Goal: Task Accomplishment & Management: Manage account settings

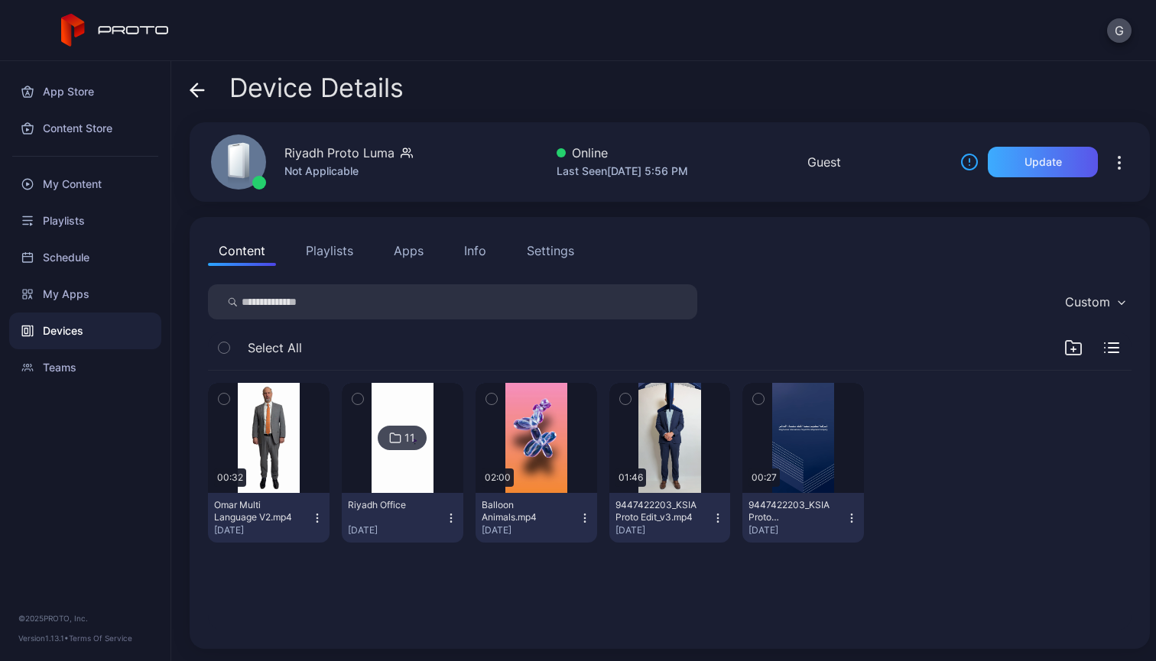
click at [1053, 167] on div "Update" at bounding box center [1043, 162] width 110 height 31
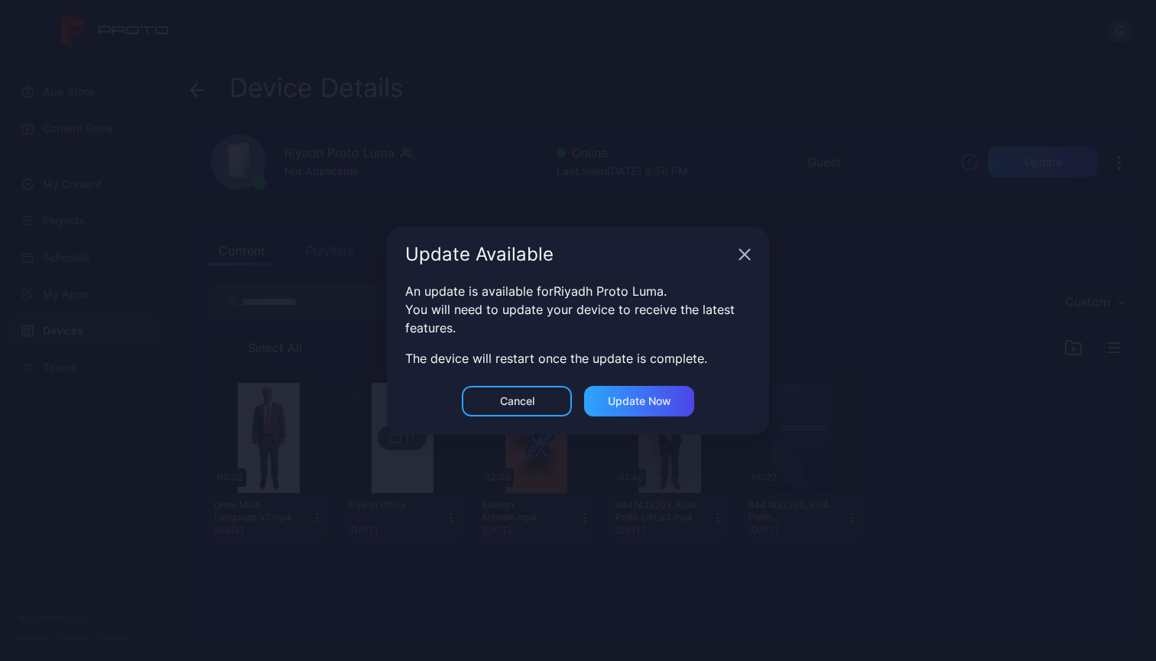
click at [537, 399] on div "Cancel" at bounding box center [517, 401] width 110 height 31
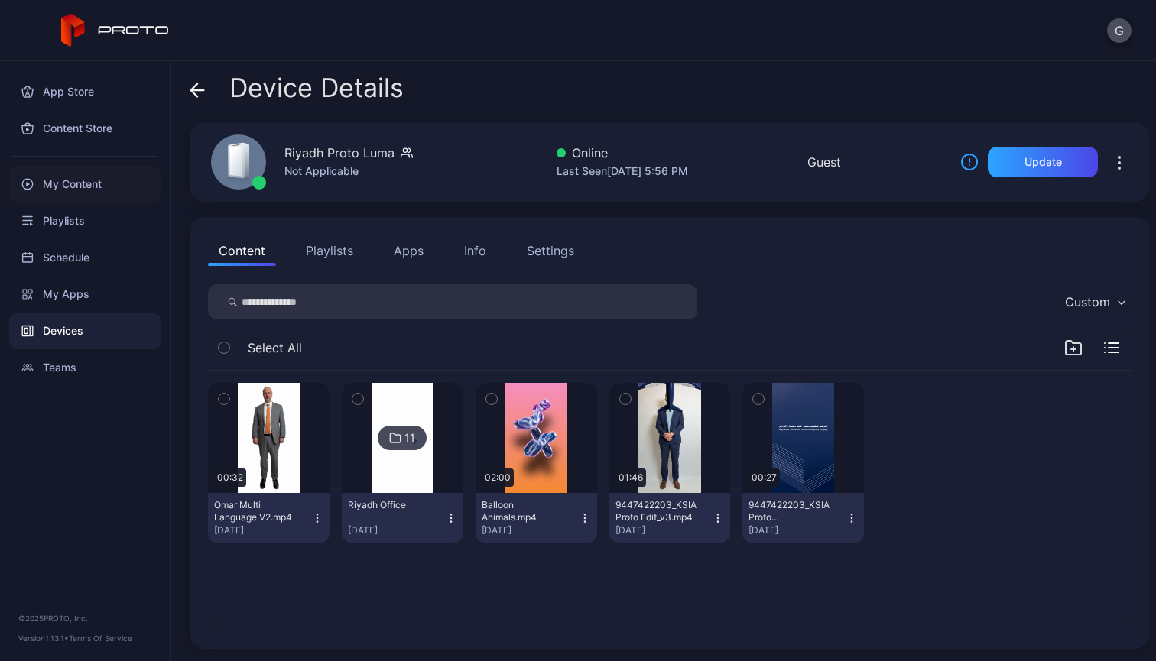
click at [57, 181] on div "My Content" at bounding box center [85, 184] width 152 height 37
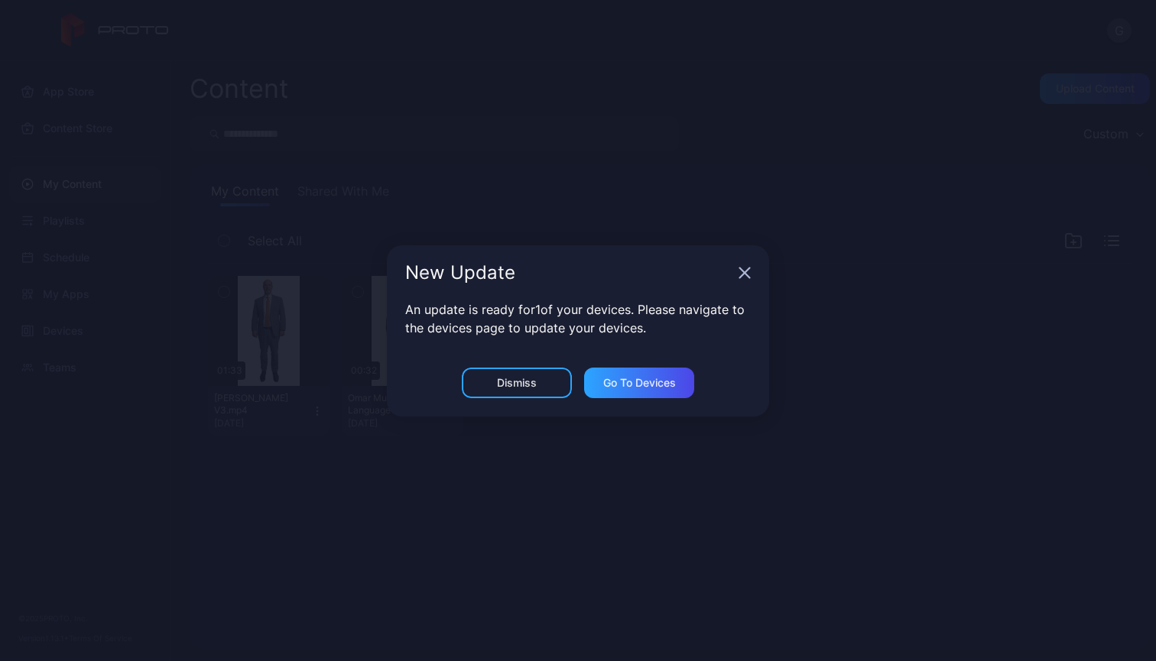
click at [557, 385] on div "Dismiss" at bounding box center [517, 383] width 110 height 31
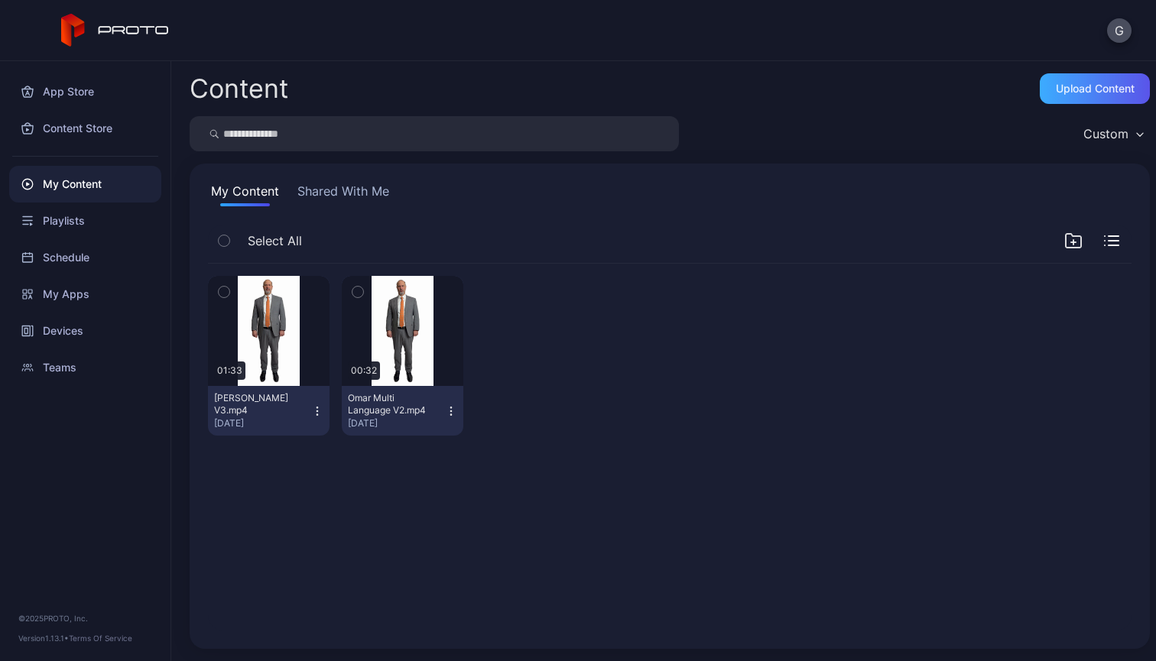
click at [1074, 86] on div "Upload Content" at bounding box center [1095, 89] width 79 height 12
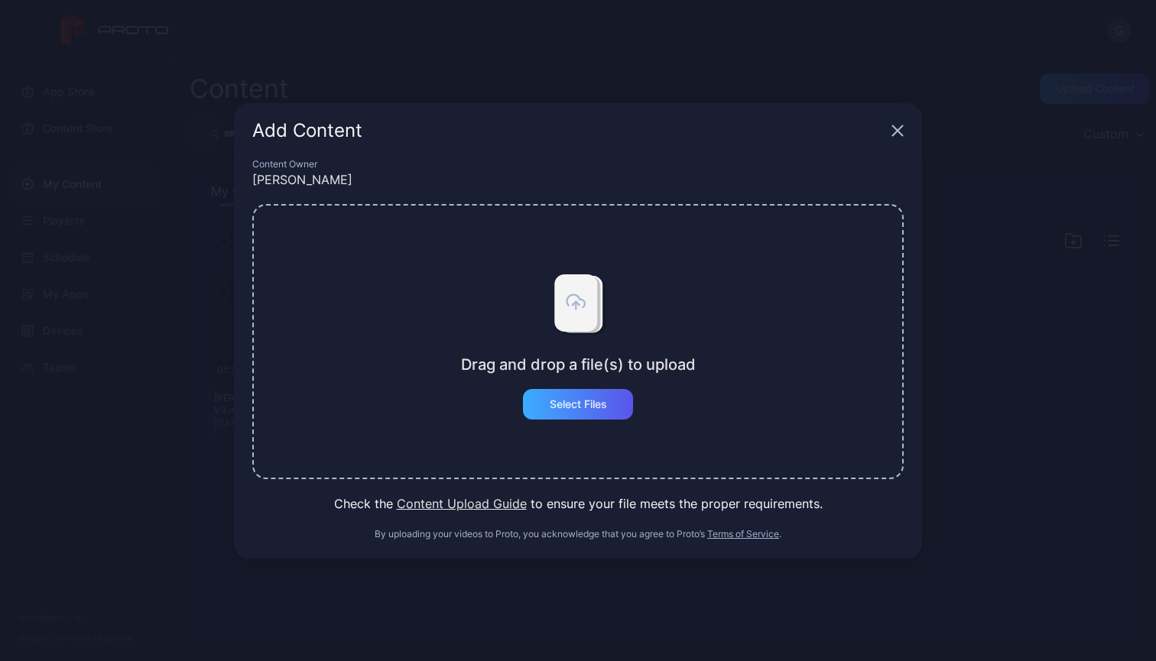
click at [583, 396] on div "Select Files" at bounding box center [578, 404] width 110 height 31
click at [894, 134] on icon "button" at bounding box center [898, 130] width 10 height 10
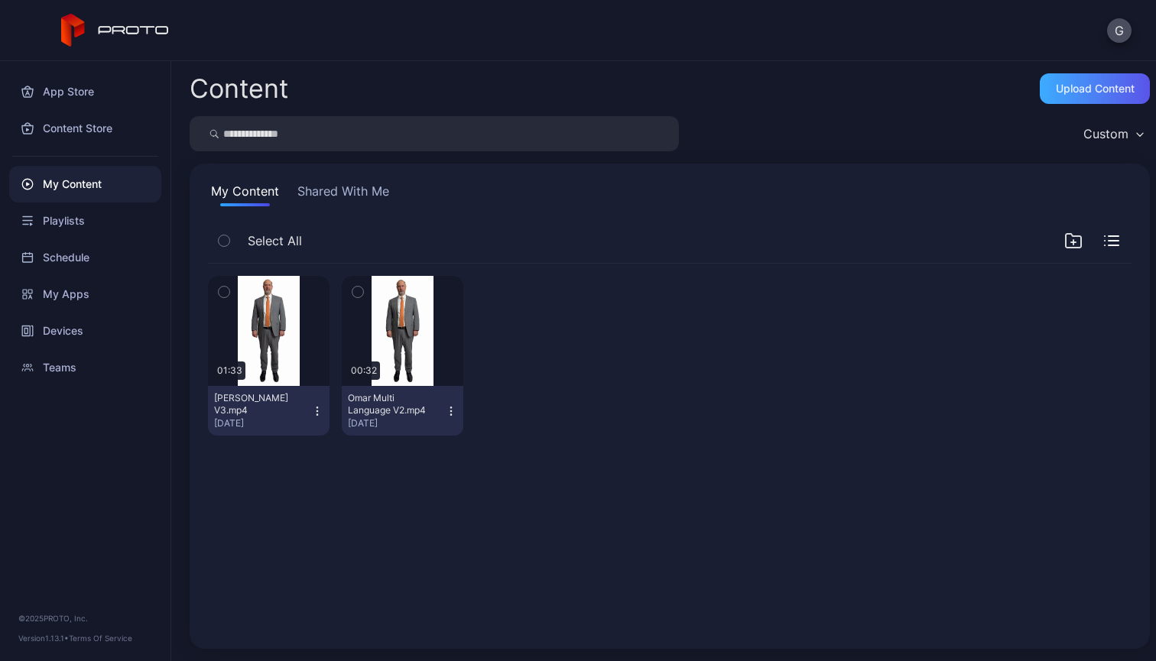
click at [1044, 98] on div "Upload Content" at bounding box center [1095, 88] width 110 height 31
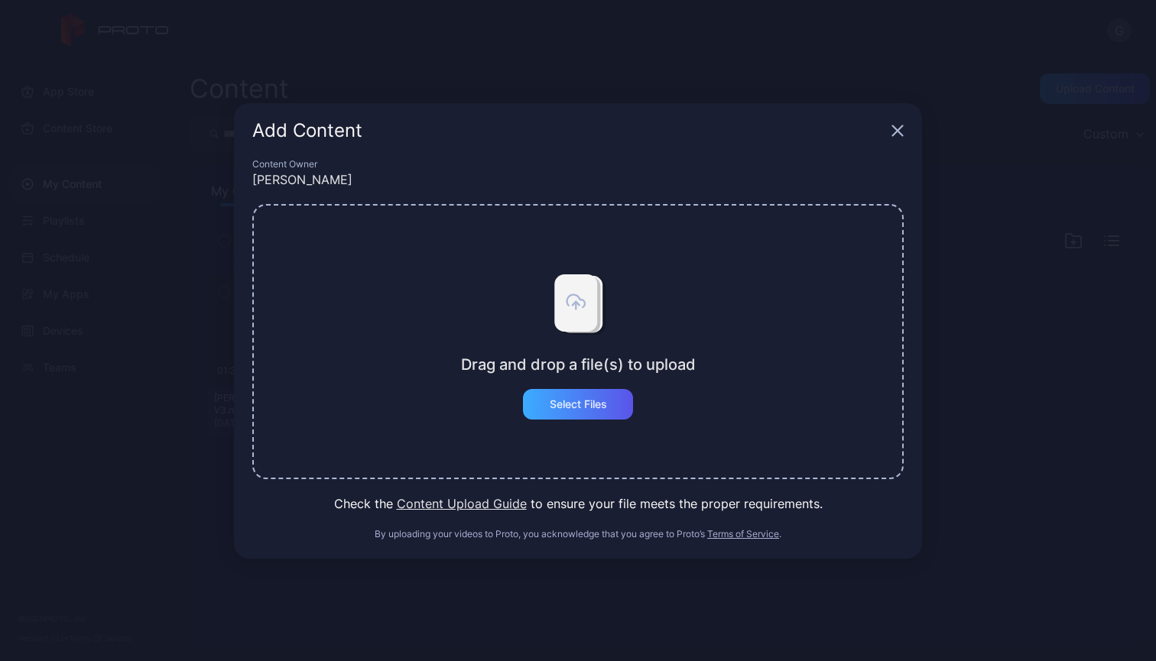
click at [594, 411] on div "Select Files" at bounding box center [578, 404] width 110 height 31
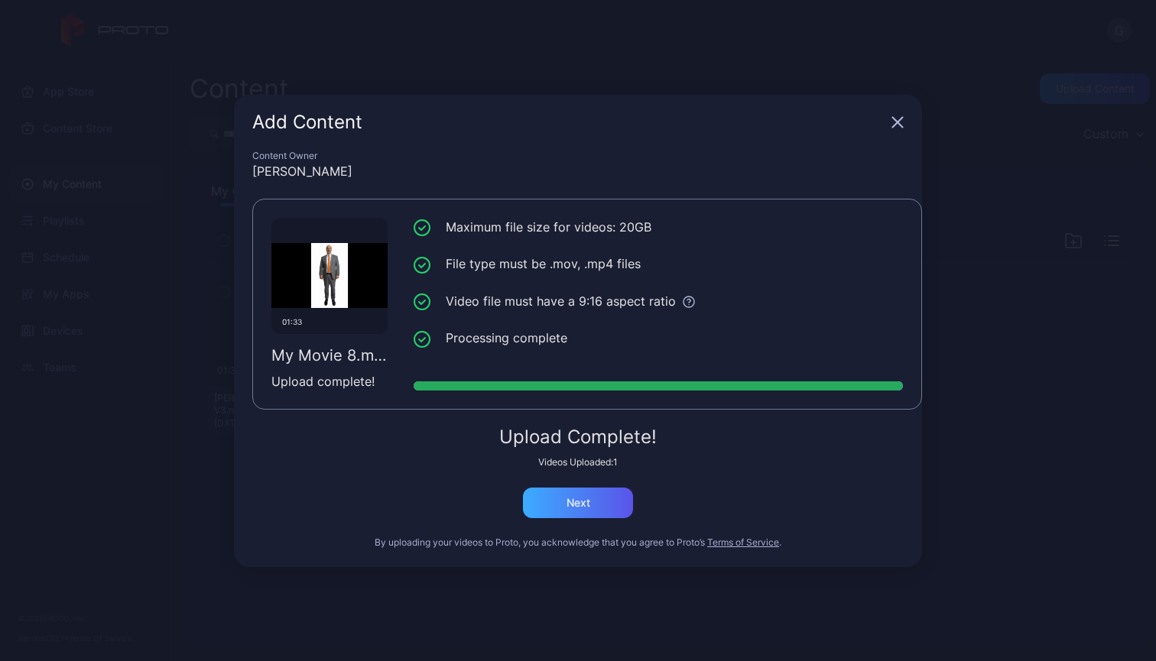
click at [619, 494] on div "Next" at bounding box center [578, 503] width 110 height 31
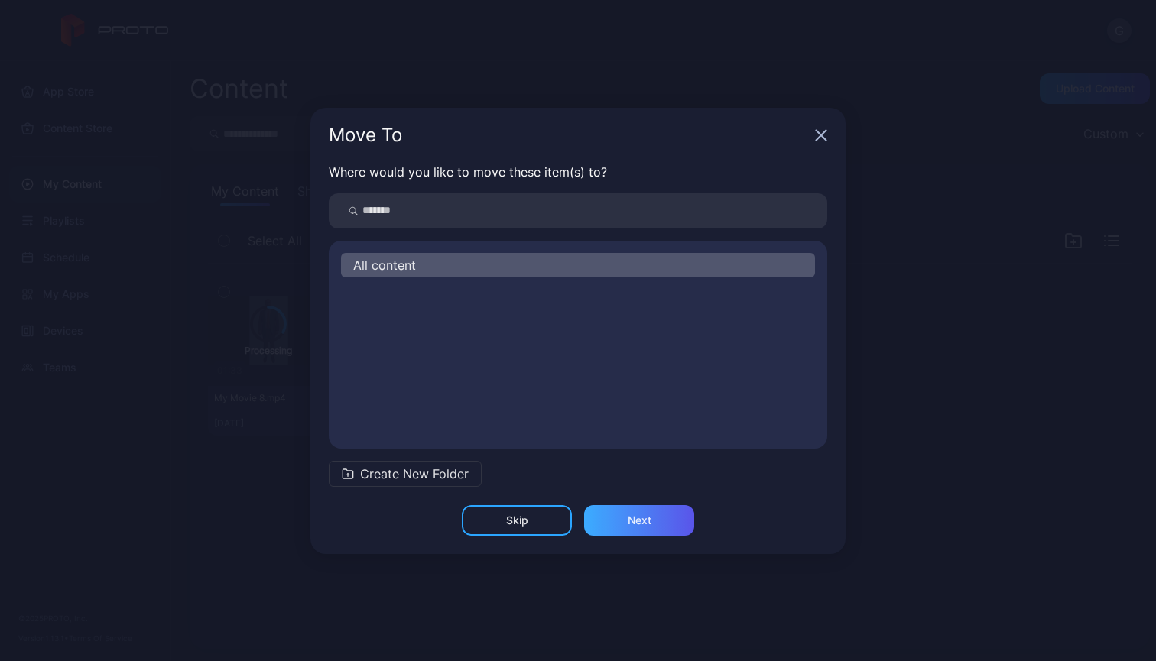
click at [620, 511] on div "Next" at bounding box center [639, 520] width 110 height 31
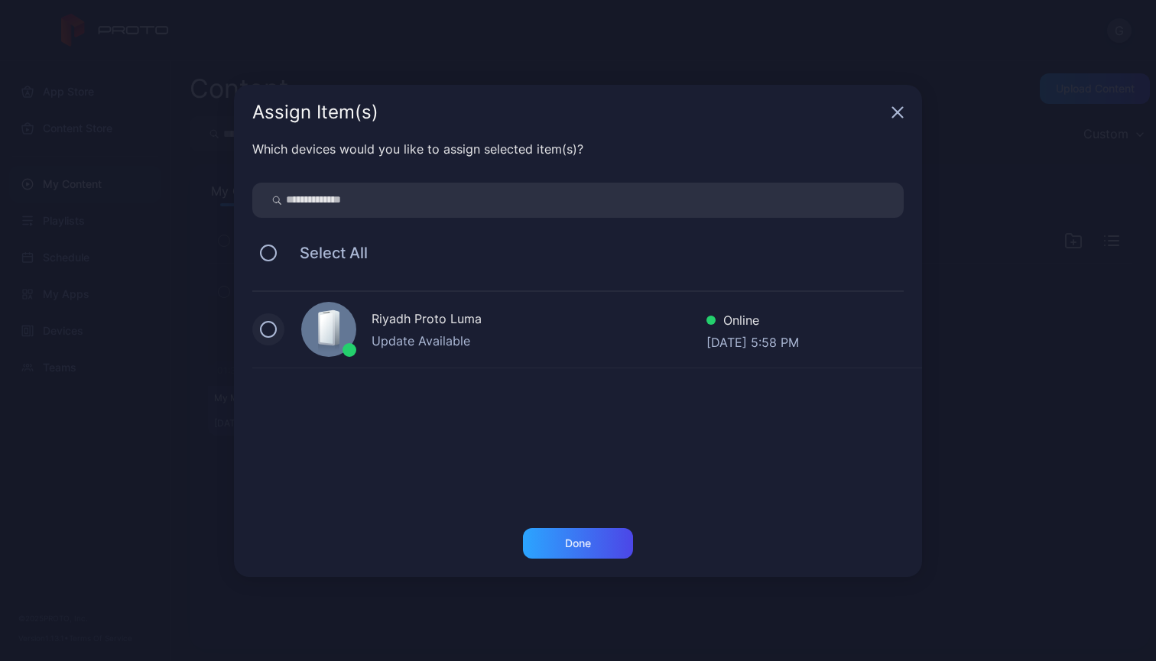
click at [274, 333] on button at bounding box center [268, 329] width 17 height 17
click at [571, 540] on div "Done" at bounding box center [578, 543] width 26 height 12
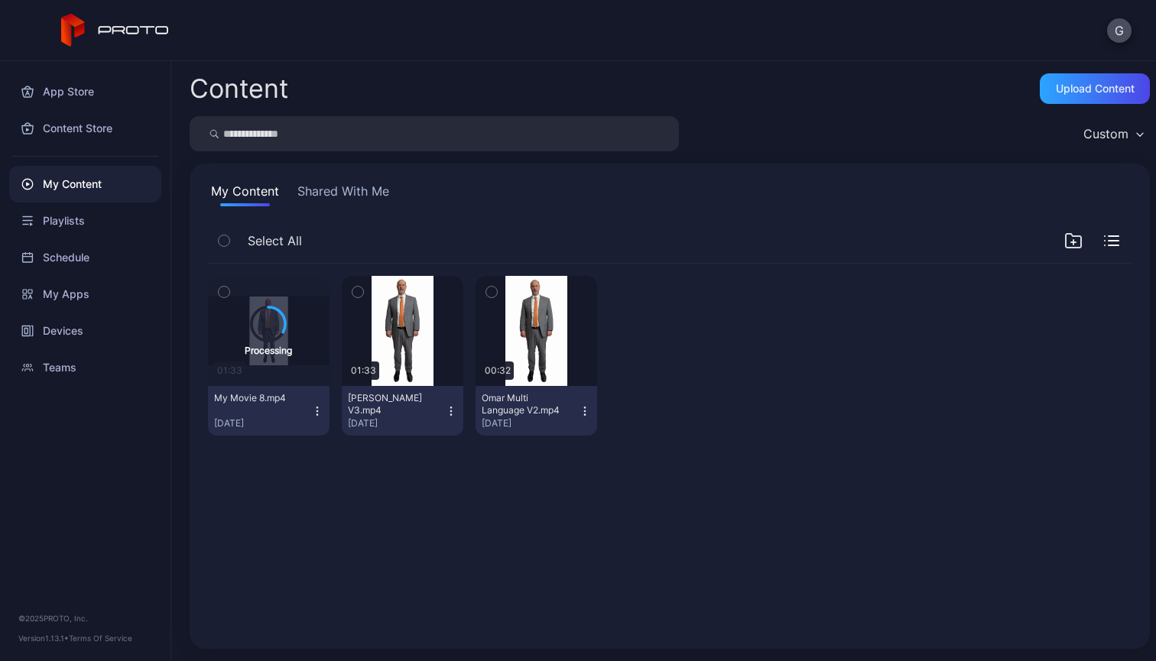
click at [726, 456] on div "Processing 01:33 My Movie 8.mp4 [DATE] Preview 01:33 [PERSON_NAME] V3.mp4 [DATE…" at bounding box center [670, 447] width 948 height 391
click at [64, 219] on div "Playlists" at bounding box center [85, 221] width 152 height 37
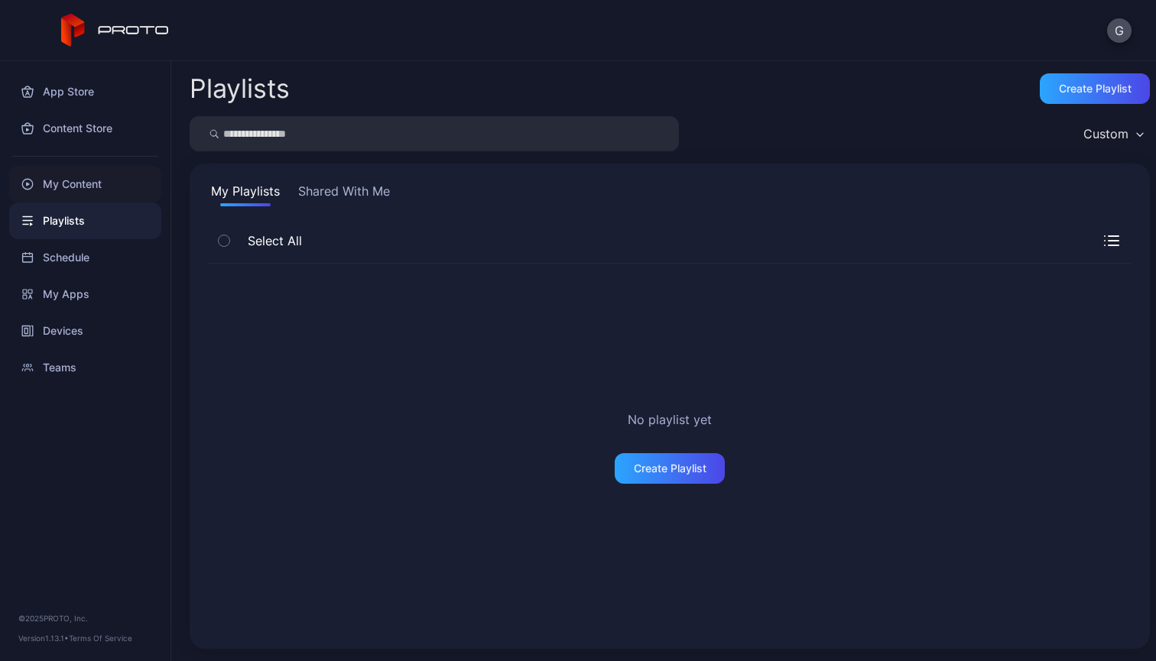
click at [97, 187] on div "My Content" at bounding box center [85, 184] width 152 height 37
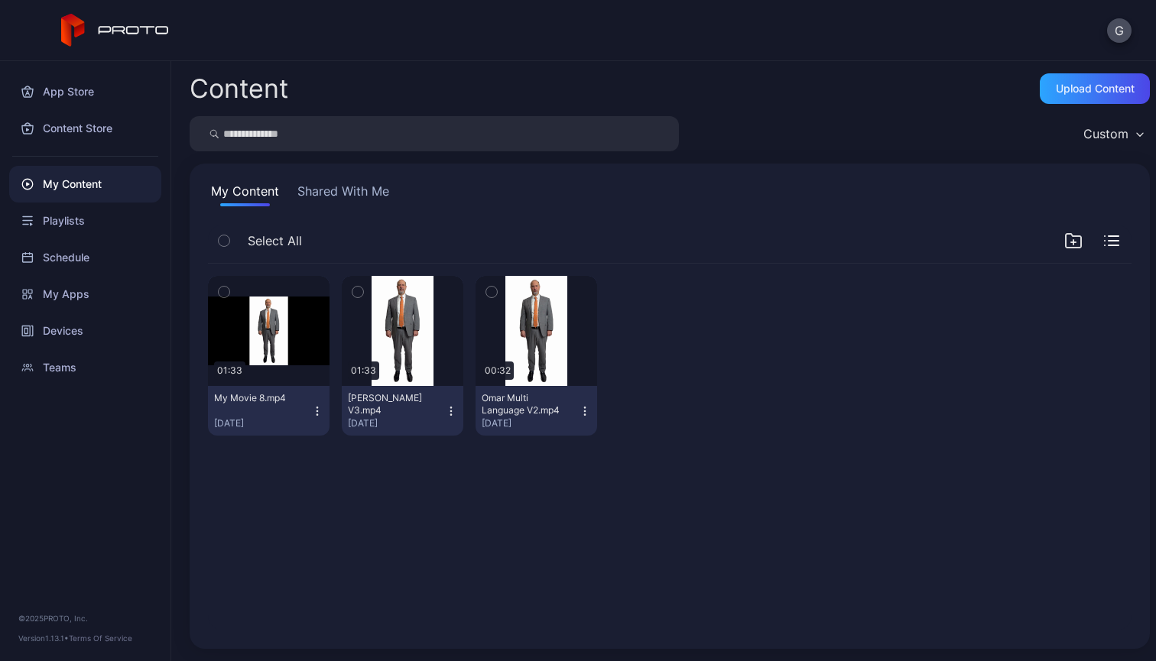
click at [329, 182] on button "Shared With Me" at bounding box center [343, 194] width 98 height 24
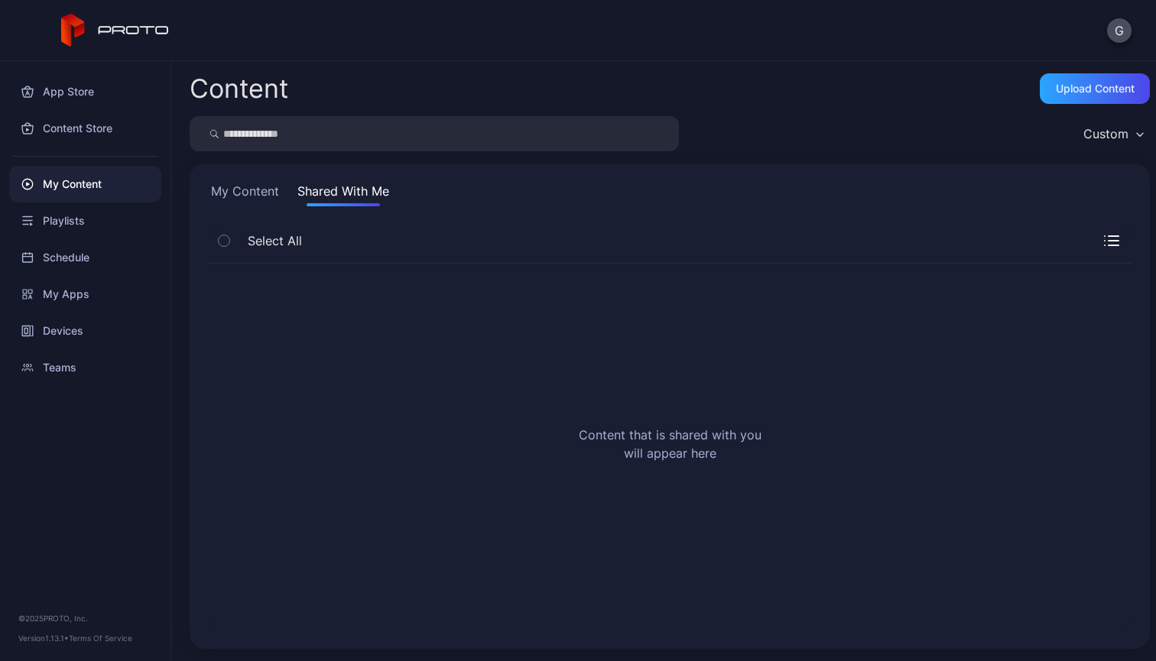
click at [262, 180] on div "My Content Shared With Me Select All Content that is shared with you will appea…" at bounding box center [670, 406] width 960 height 485
click at [256, 190] on button "My Content" at bounding box center [245, 194] width 74 height 24
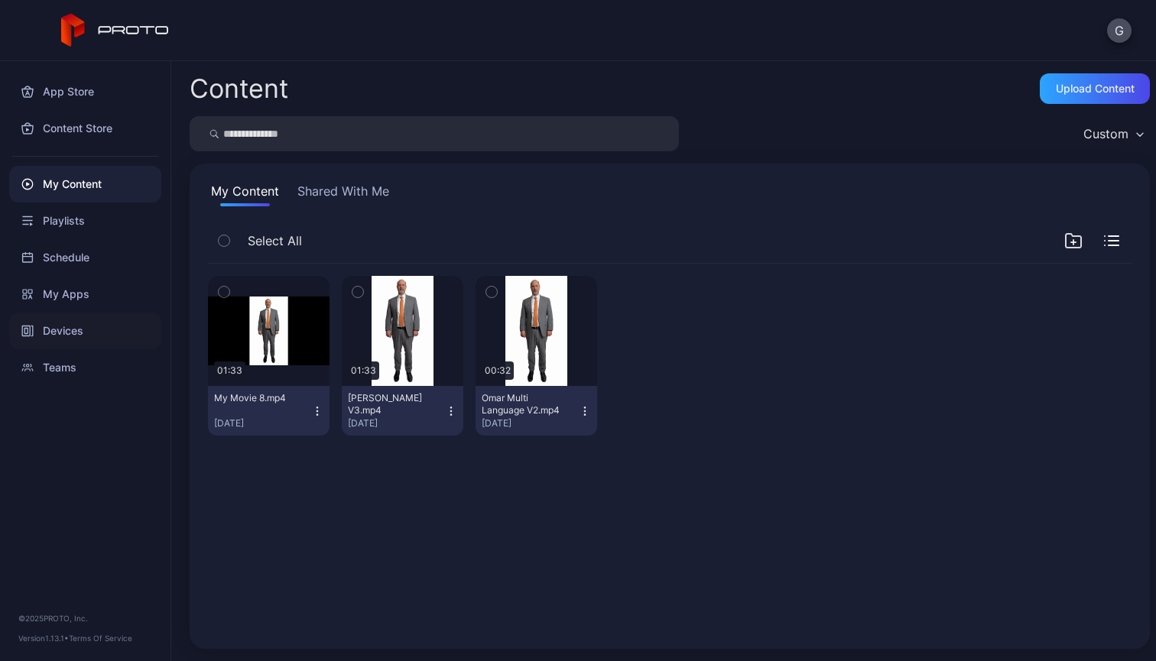
click at [70, 339] on div "Devices" at bounding box center [85, 331] width 152 height 37
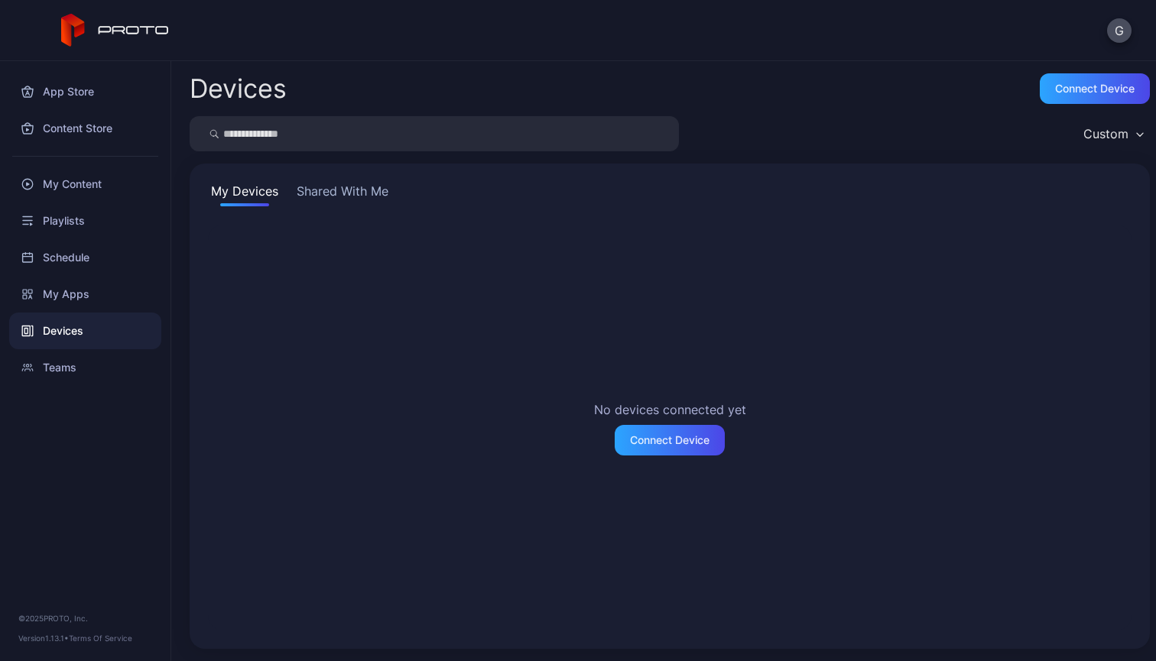
click at [354, 199] on button "Shared With Me" at bounding box center [343, 194] width 98 height 24
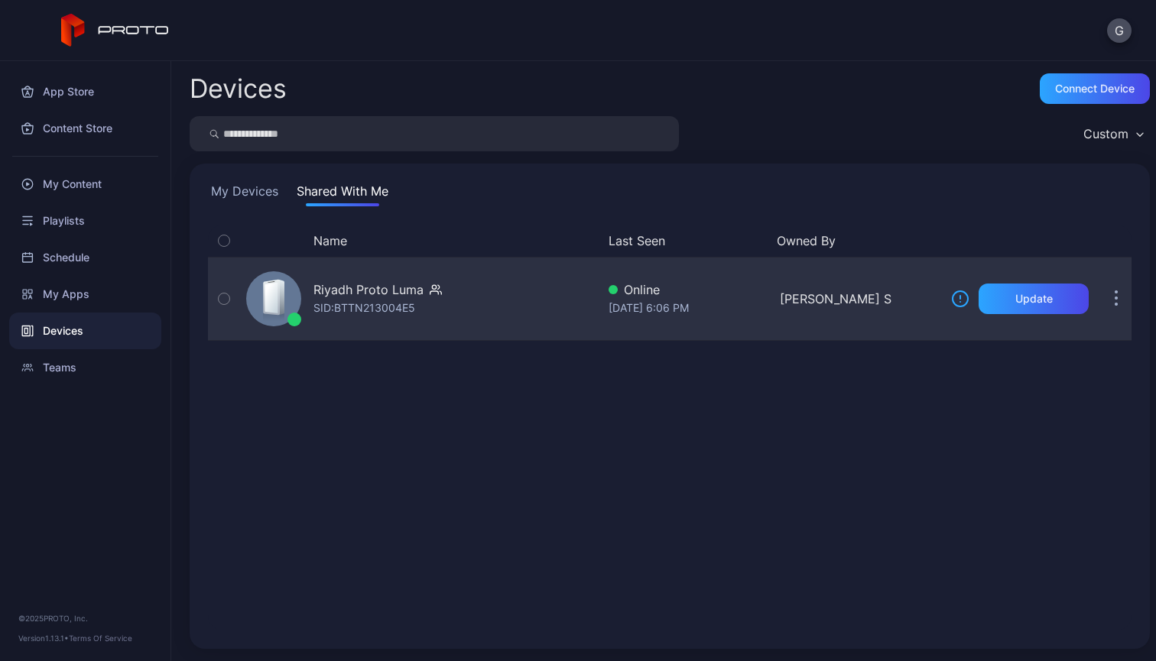
click at [348, 313] on div "SID: BTTN213004E5" at bounding box center [364, 308] width 102 height 18
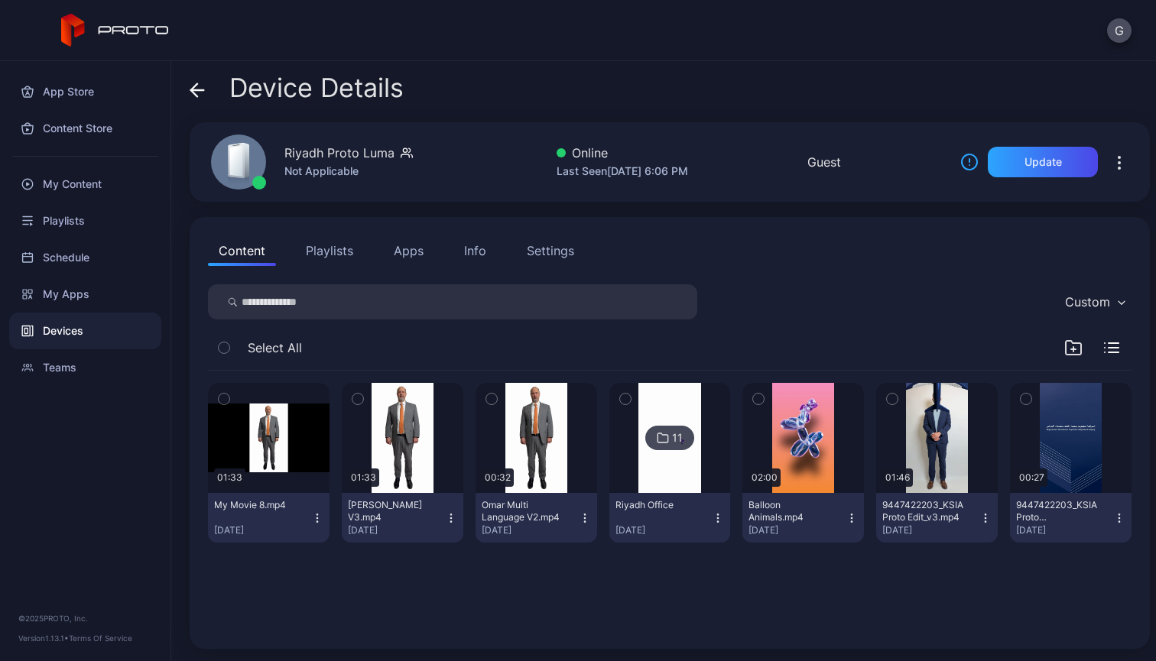
click at [312, 252] on button "Playlists" at bounding box center [329, 250] width 69 height 31
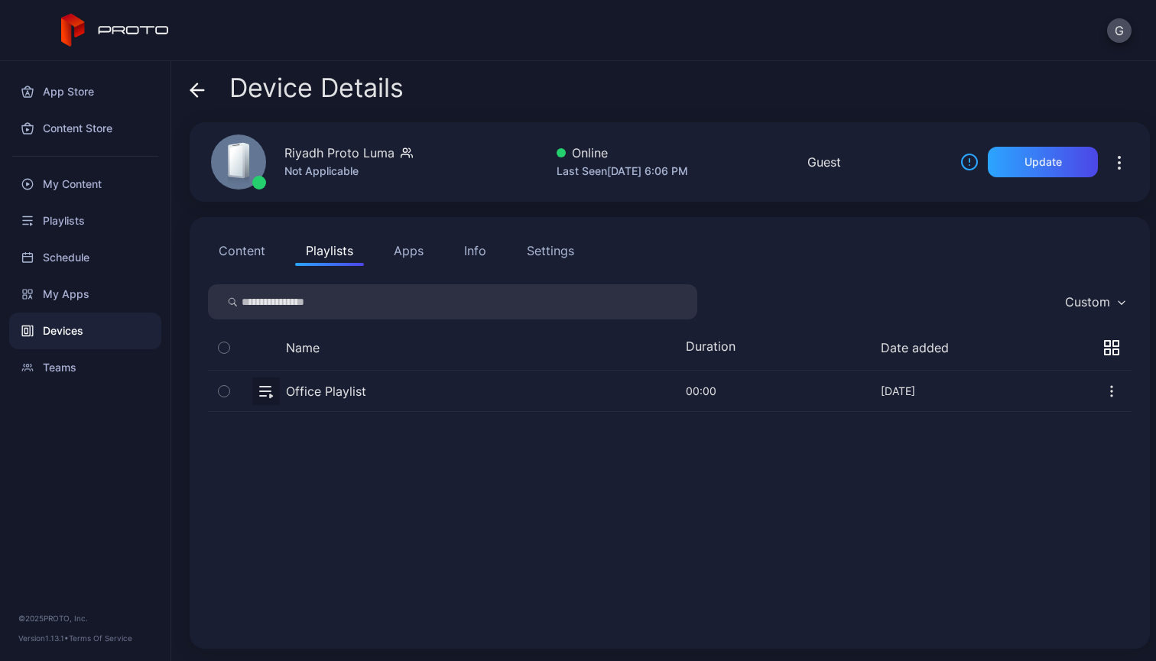
click at [237, 257] on button "Content" at bounding box center [242, 250] width 68 height 31
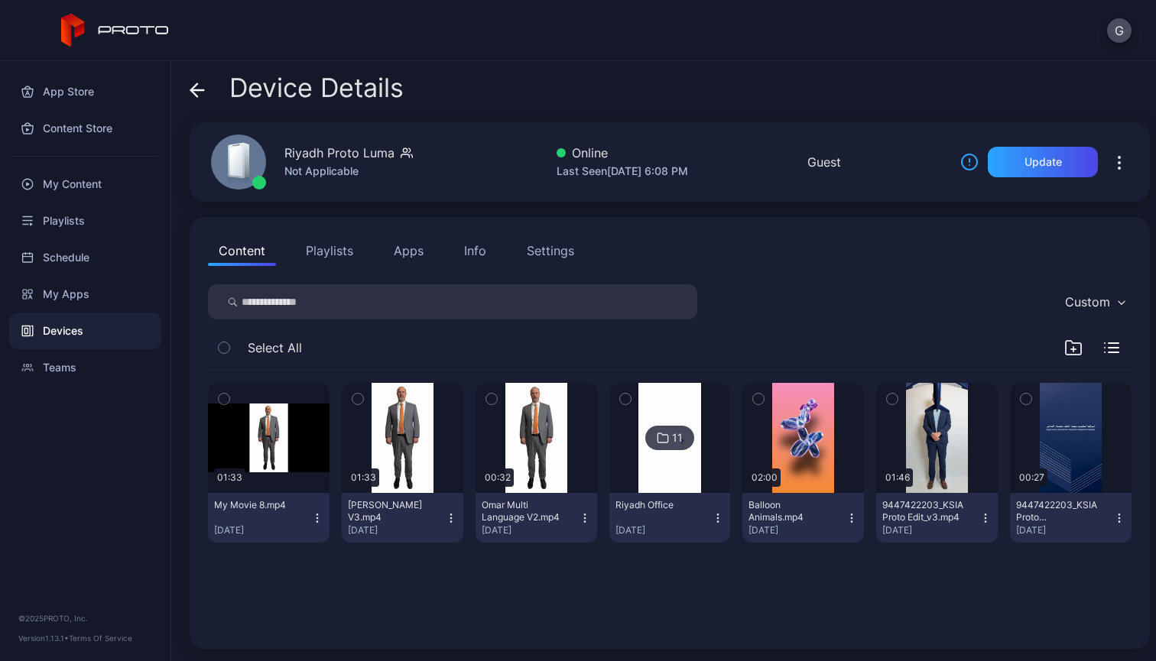
click at [313, 522] on icon "button" at bounding box center [317, 518] width 12 height 12
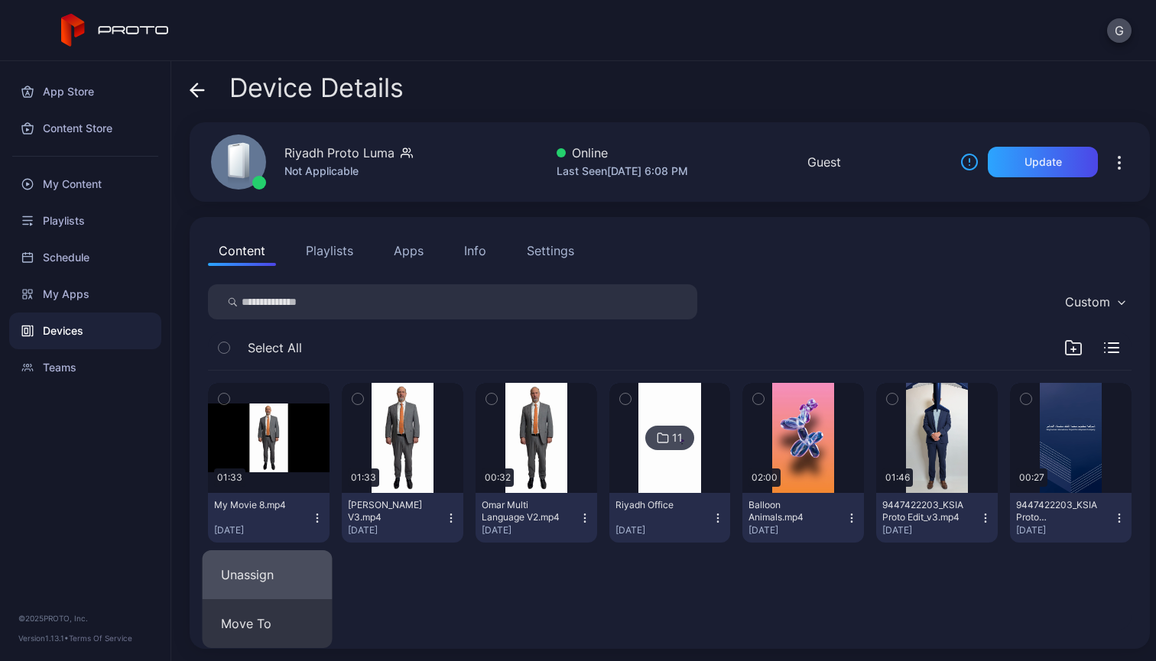
click at [285, 581] on button "Unassign" at bounding box center [268, 574] width 130 height 49
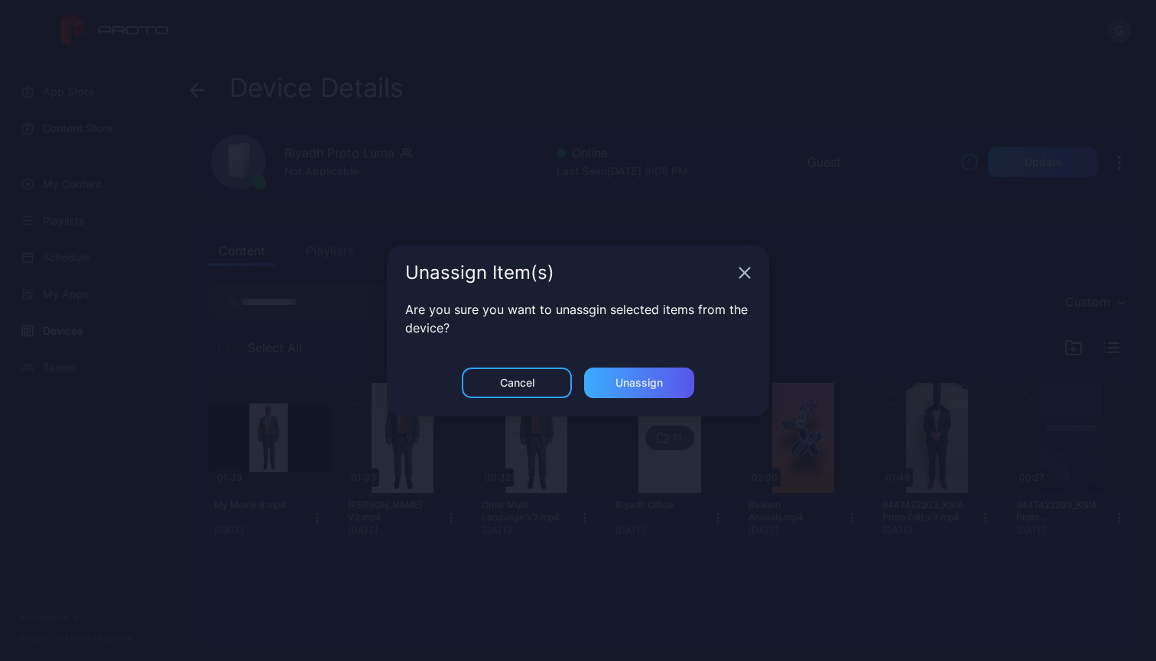
click at [615, 389] on div "Unassign" at bounding box center [639, 383] width 110 height 31
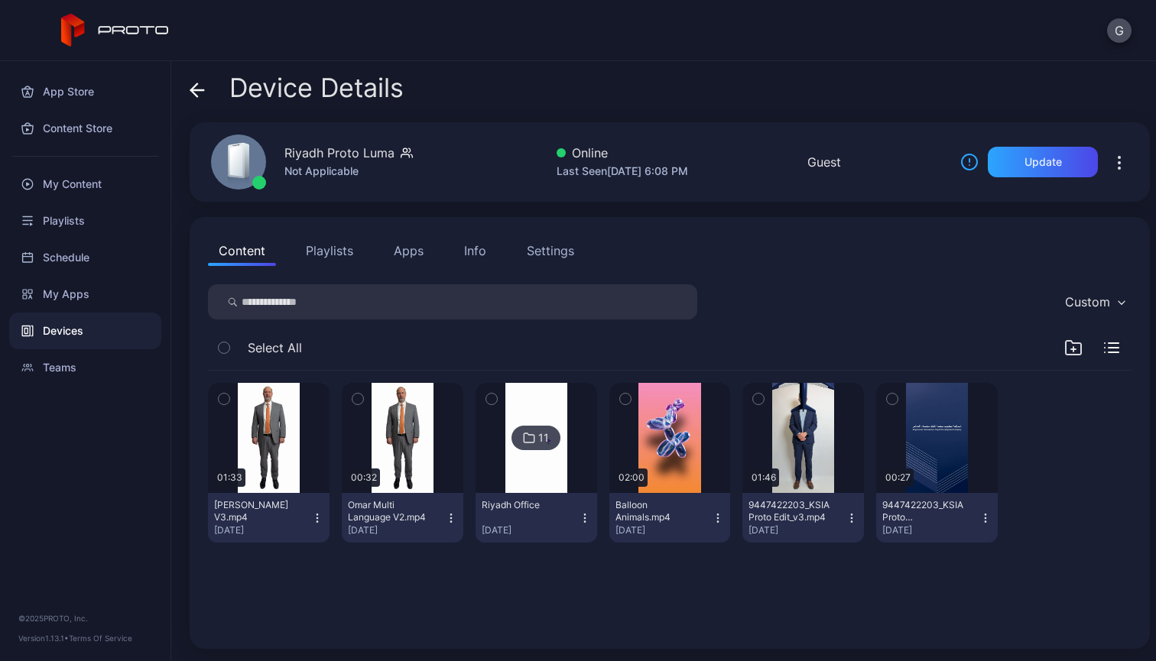
click at [712, 521] on icon "button" at bounding box center [718, 518] width 12 height 12
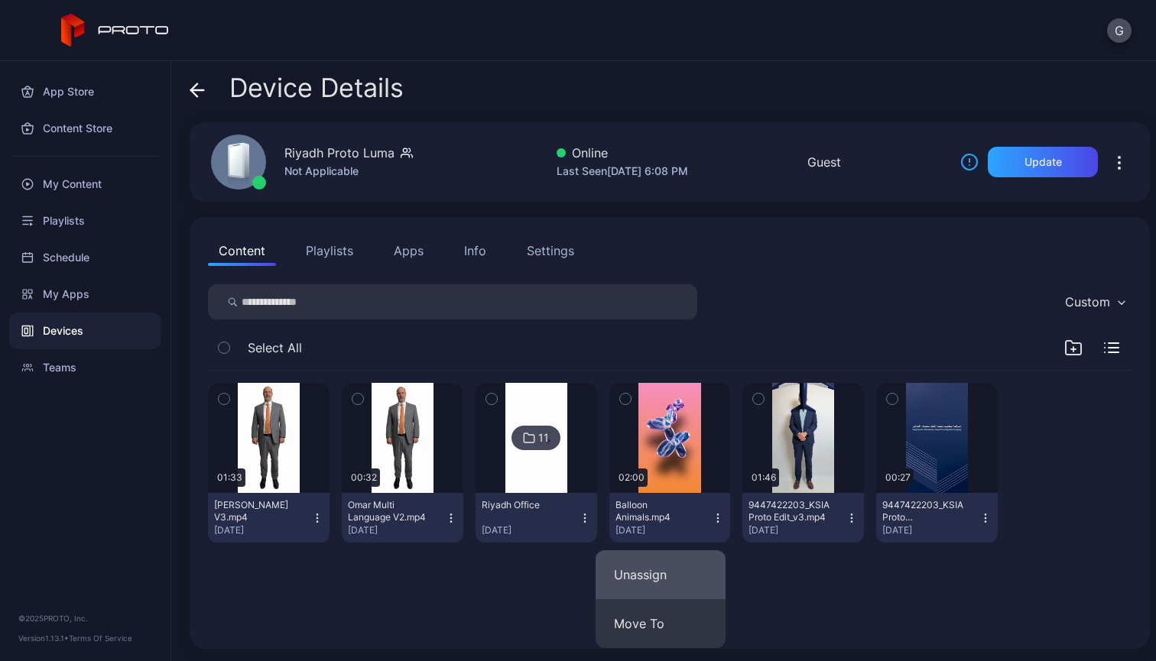
click at [684, 572] on button "Unassign" at bounding box center [661, 574] width 130 height 49
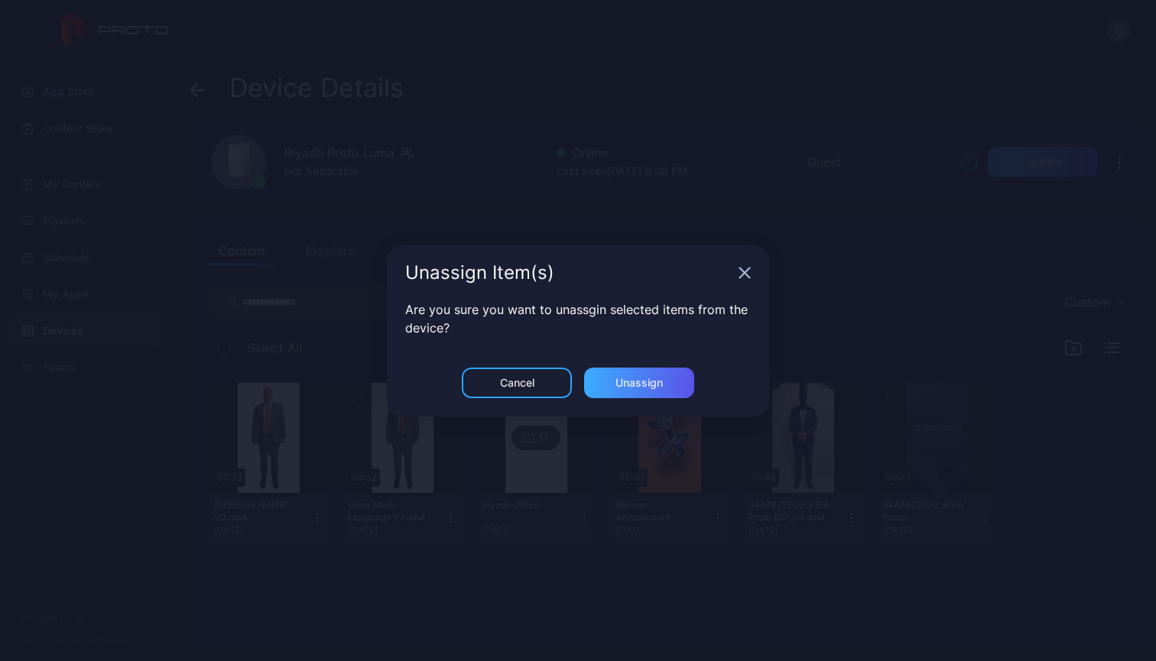
click at [644, 381] on div "Unassign" at bounding box center [638, 383] width 47 height 12
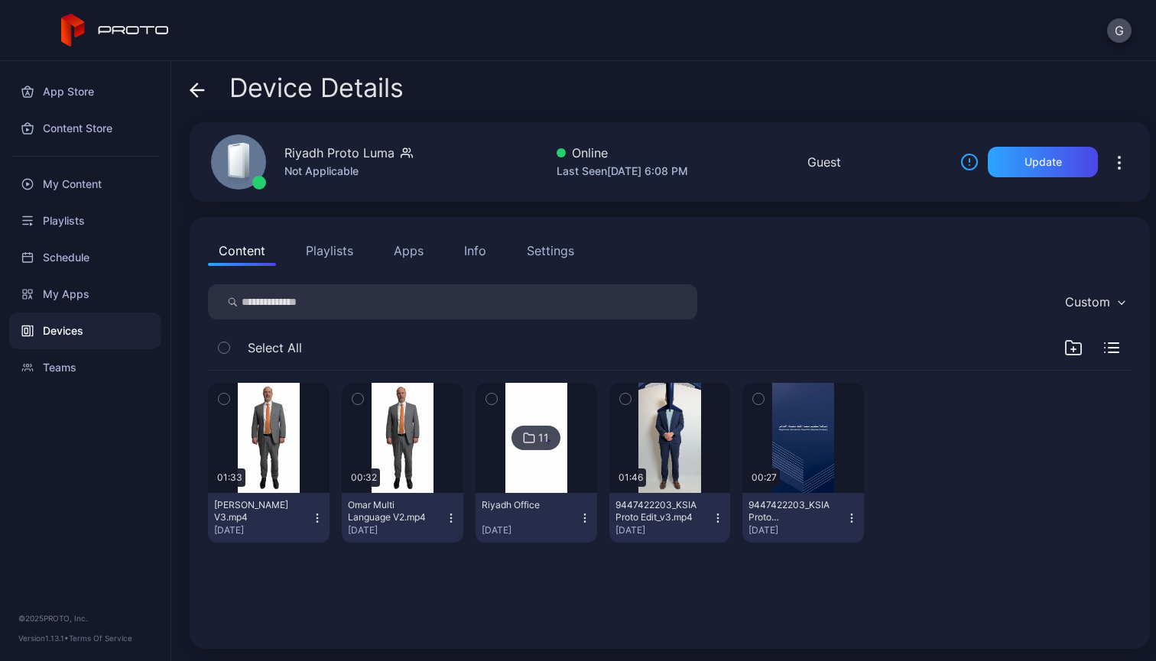
click at [712, 518] on icon "button" at bounding box center [718, 518] width 12 height 12
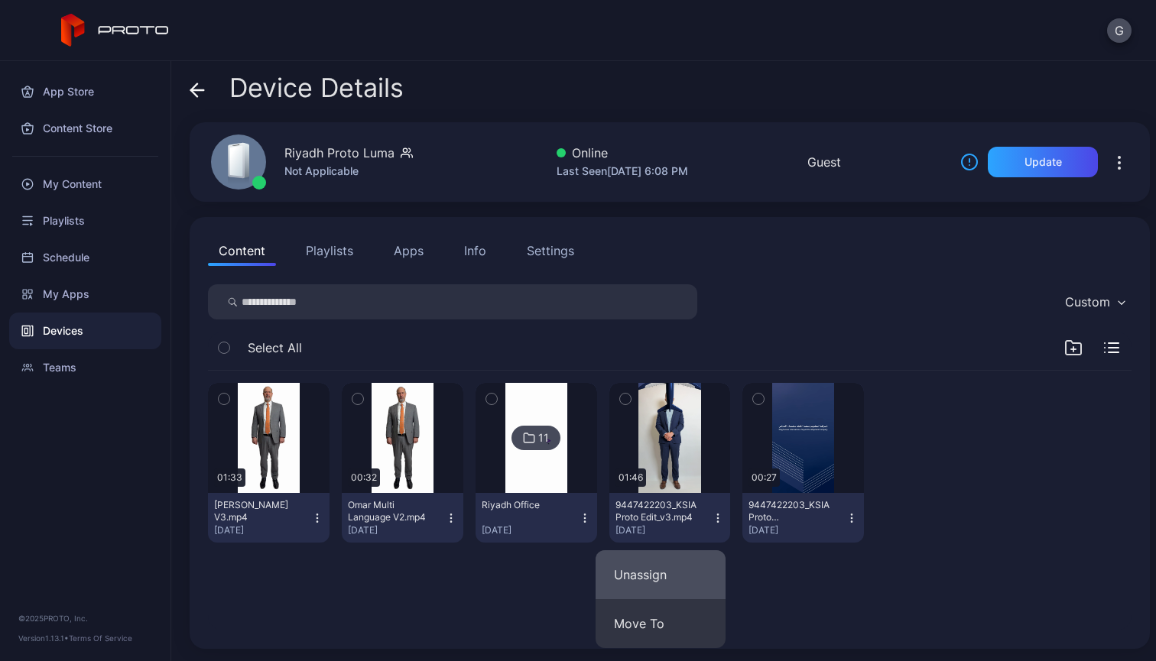
click at [679, 569] on button "Unassign" at bounding box center [661, 574] width 130 height 49
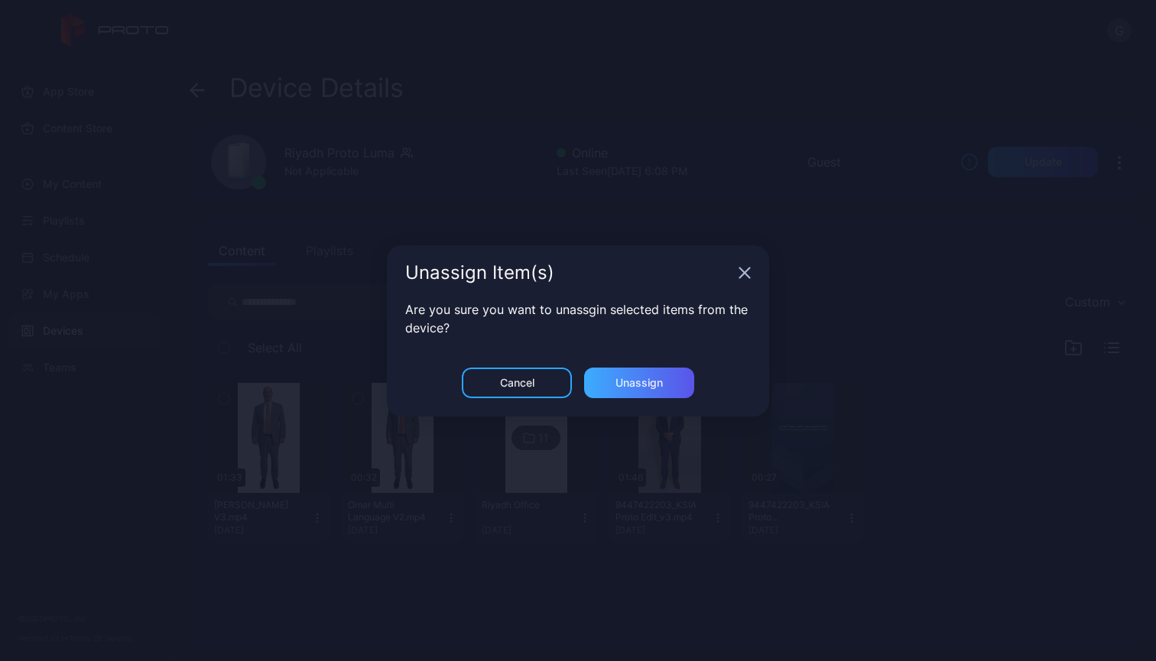
click at [617, 385] on div "Unassign" at bounding box center [638, 383] width 47 height 12
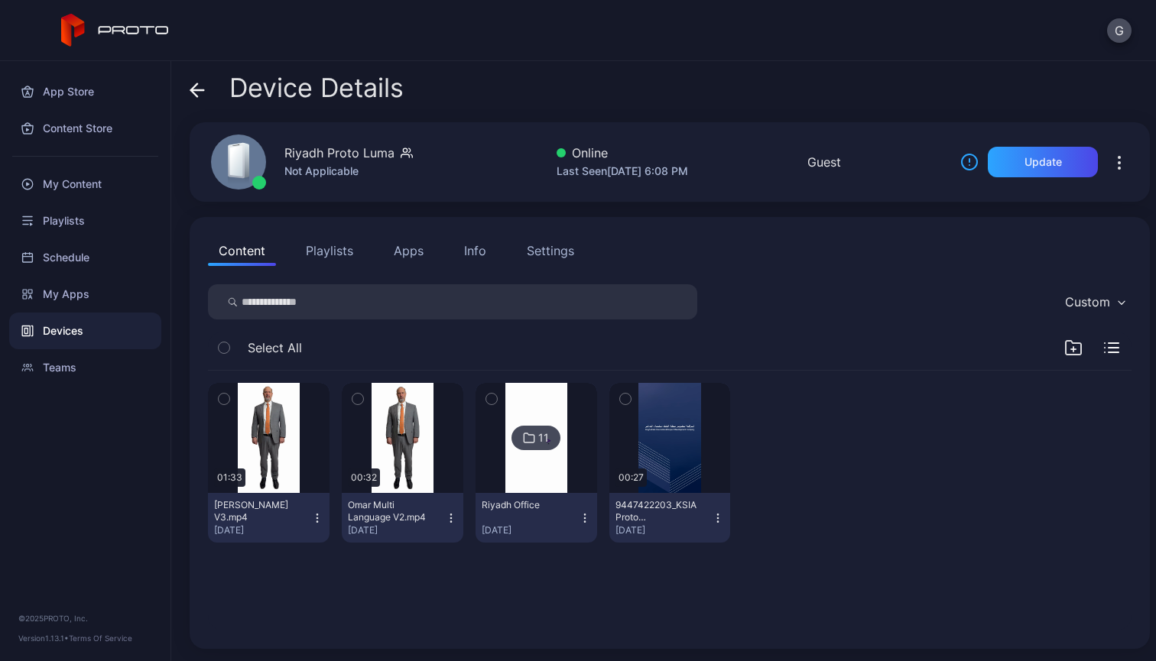
click at [714, 523] on button "9447422203_KSIAProto LOOP_v2.mp4 [DATE]" at bounding box center [670, 518] width 122 height 50
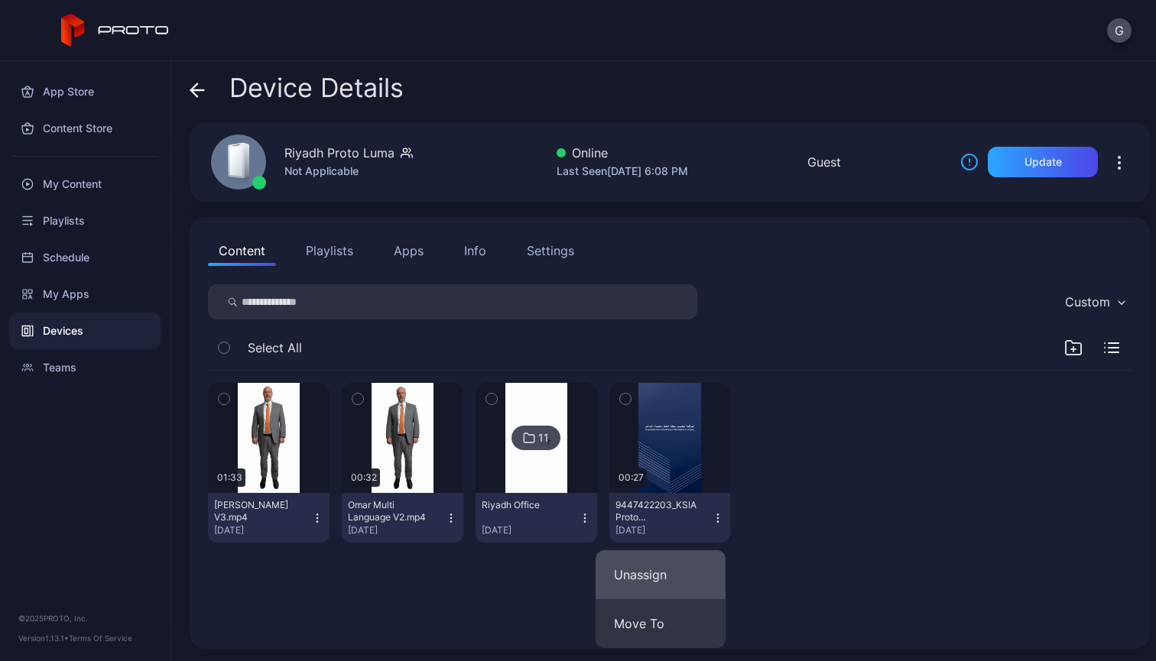
click at [680, 572] on button "Unassign" at bounding box center [661, 574] width 130 height 49
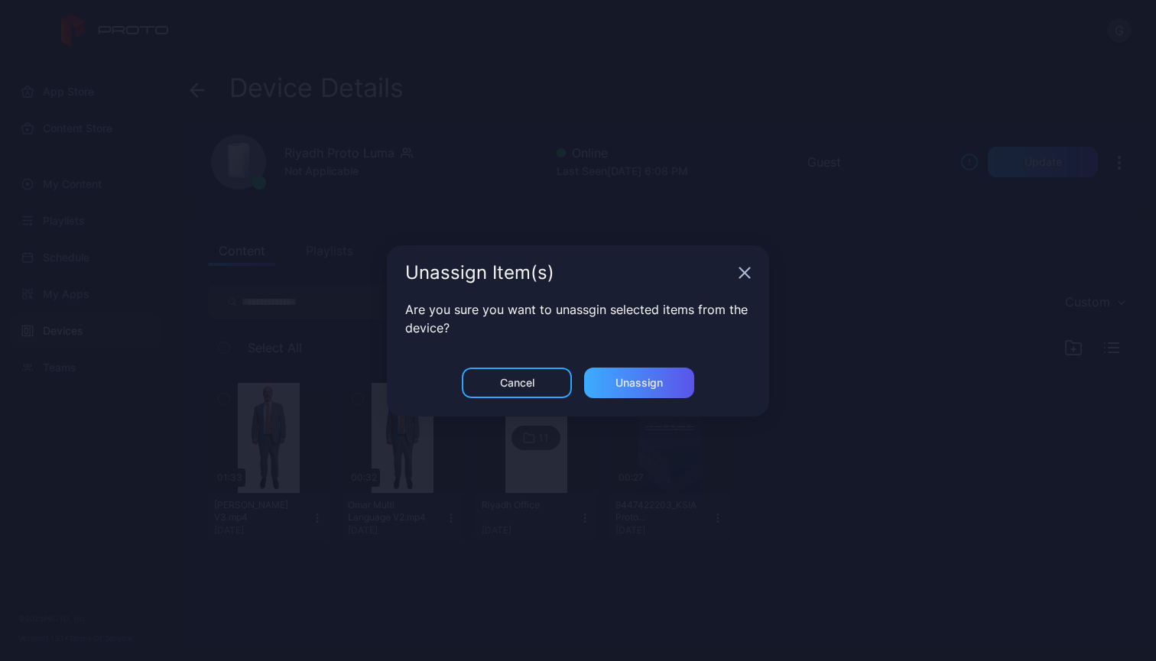
click at [638, 374] on div "Unassign" at bounding box center [639, 383] width 110 height 31
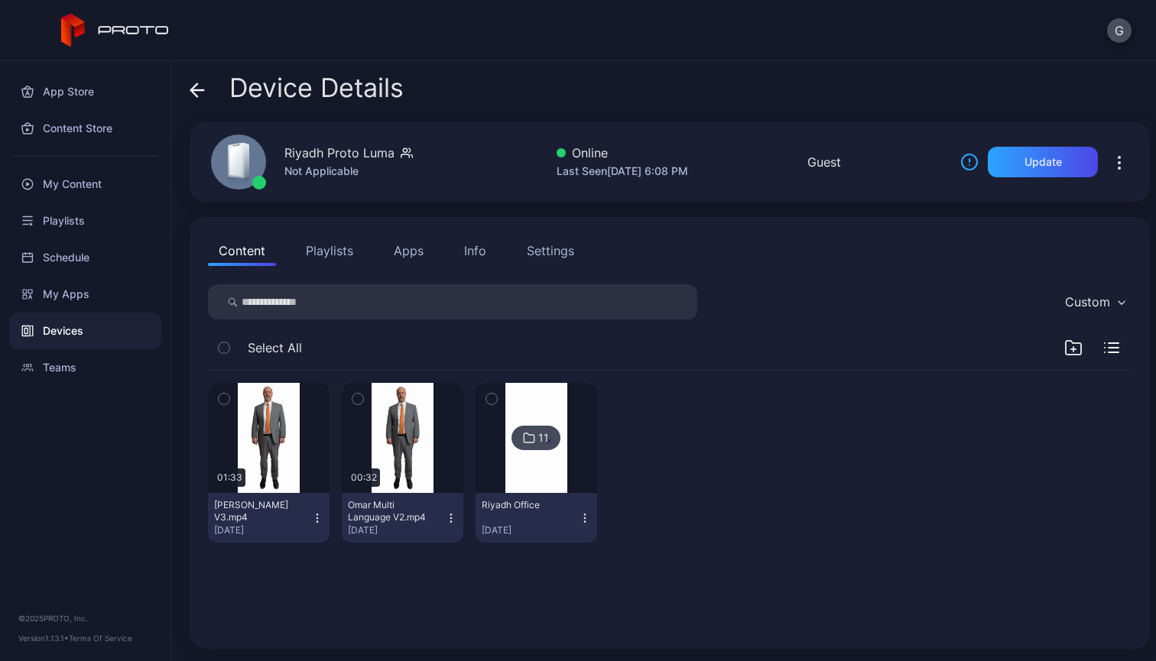
click at [538, 441] on div "11" at bounding box center [543, 438] width 11 height 14
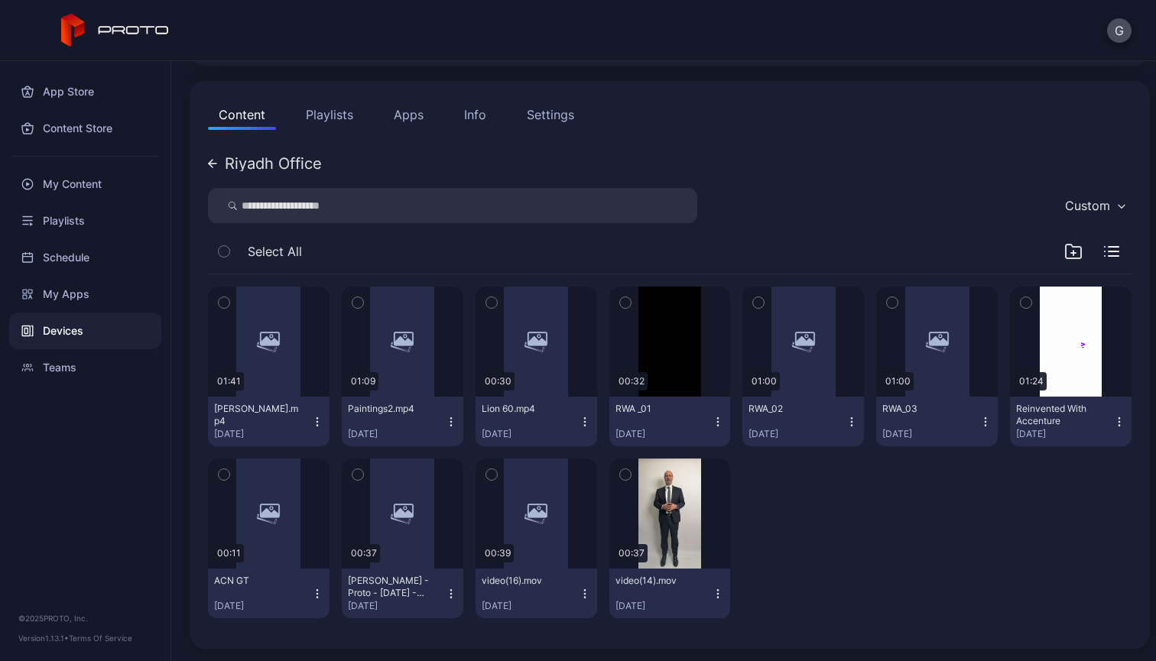
scroll to position [136, 0]
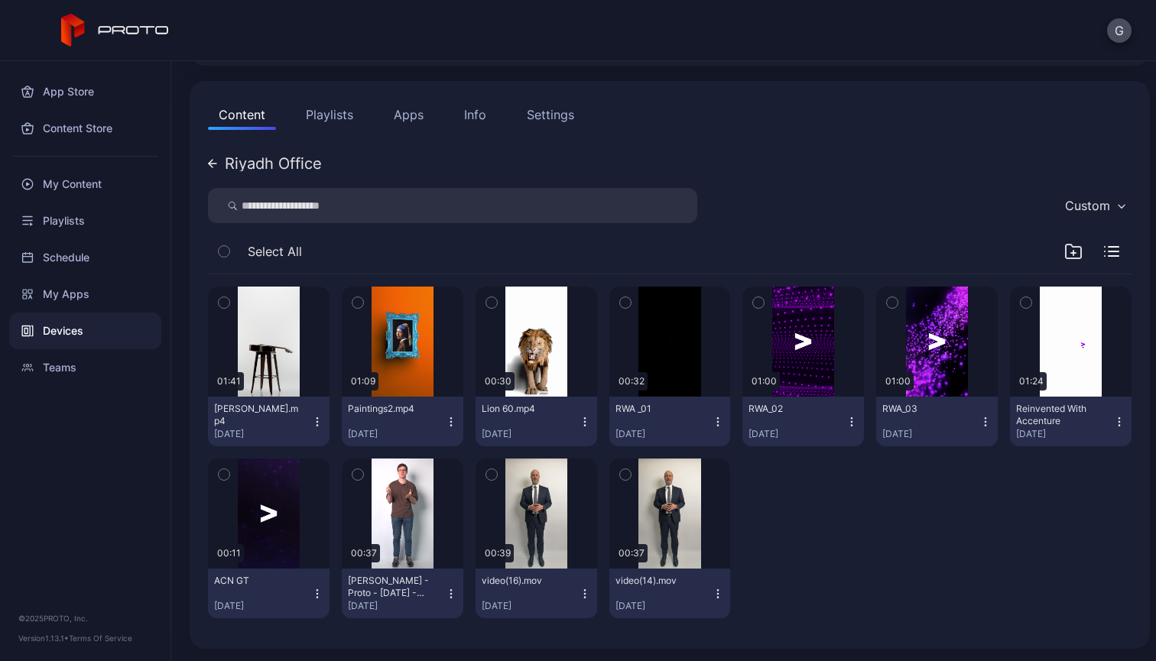
click at [979, 427] on icon "button" at bounding box center [985, 422] width 12 height 12
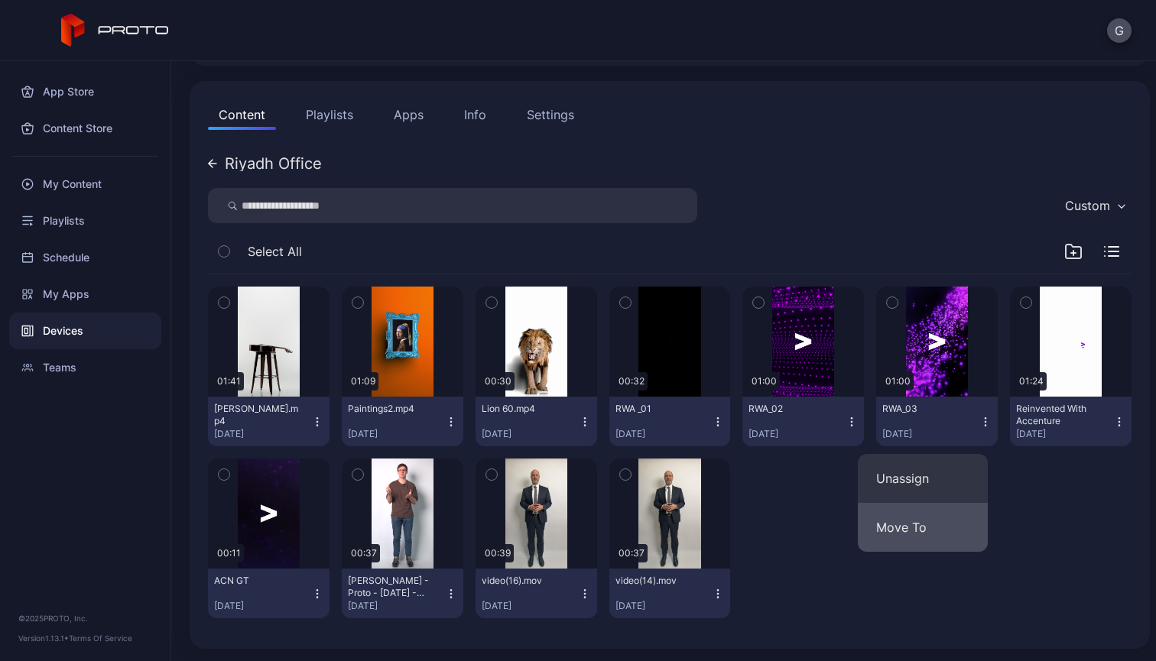
click at [907, 518] on button "Move To" at bounding box center [923, 527] width 130 height 49
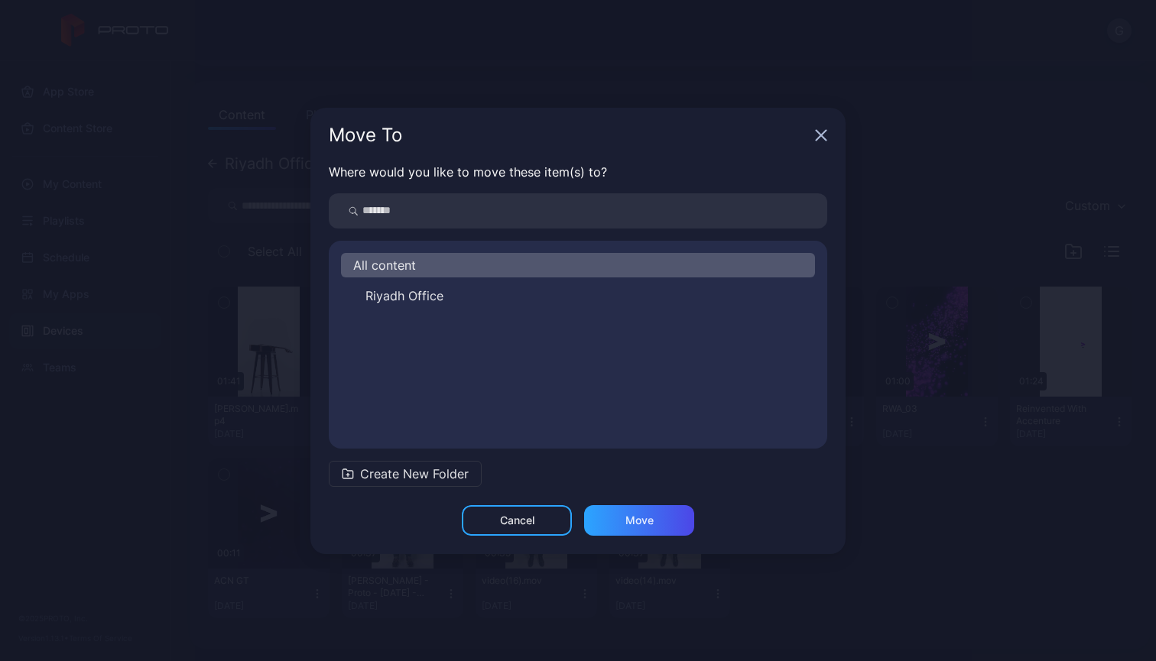
click at [452, 265] on div "All content" at bounding box center [578, 265] width 474 height 24
click at [640, 527] on div "Move" at bounding box center [639, 520] width 110 height 31
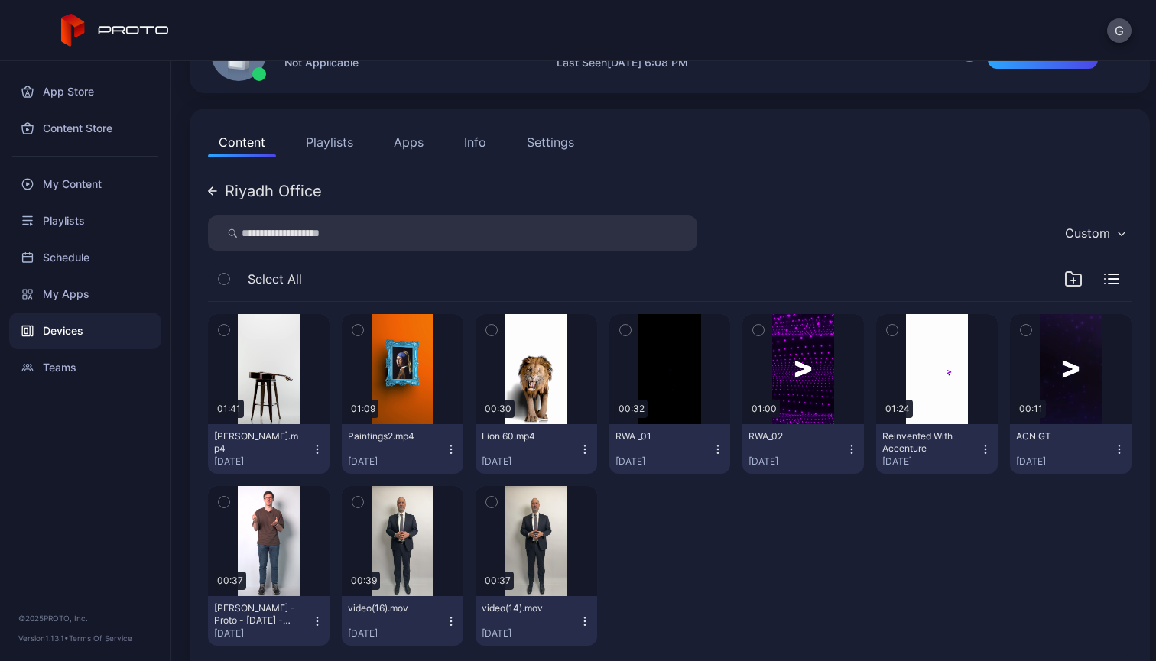
scroll to position [109, 0]
click at [209, 187] on icon at bounding box center [212, 190] width 9 height 9
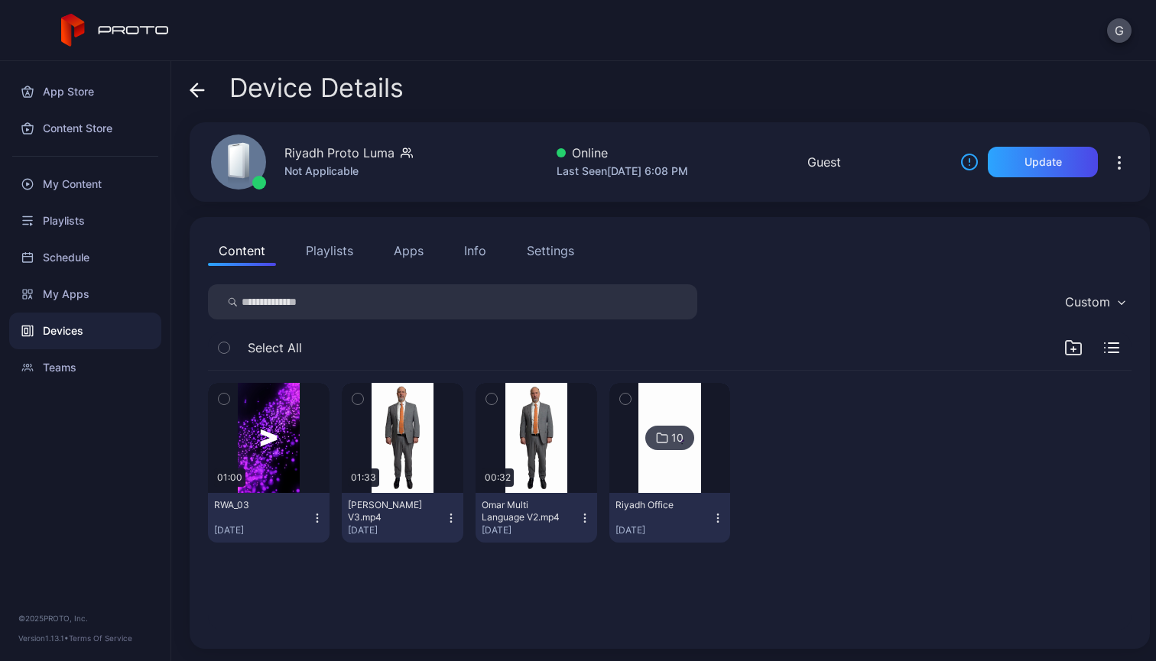
click at [325, 567] on div "01:00 RWA_03 [DATE] 01:33 [PERSON_NAME] V3.mp4 [DATE] 00:32 Omar Multi Language…" at bounding box center [670, 501] width 948 height 284
